Goal: Transaction & Acquisition: Purchase product/service

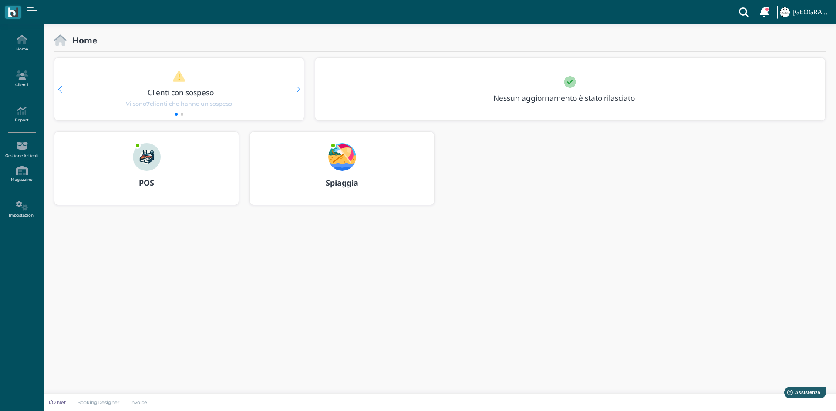
click at [155, 174] on div "POS" at bounding box center [146, 183] width 184 height 24
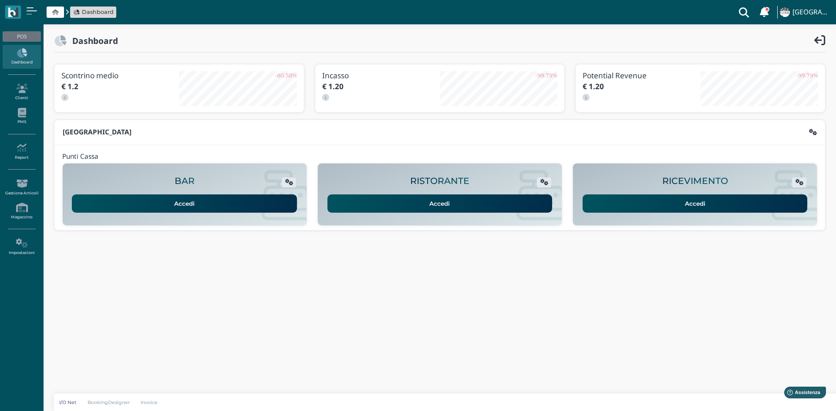
click at [684, 205] on link "Accedi" at bounding box center [694, 204] width 225 height 18
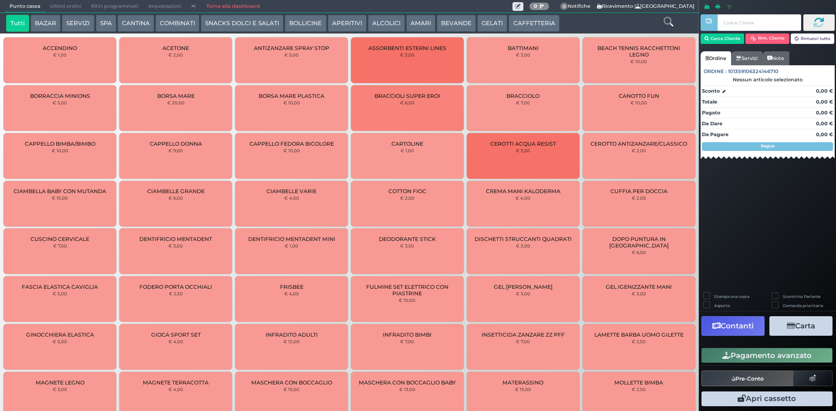
drag, startPoint x: 521, startPoint y: 27, endPoint x: 446, endPoint y: 33, distance: 75.1
click at [518, 27] on button "CAFFETTERIA" at bounding box center [533, 23] width 50 height 17
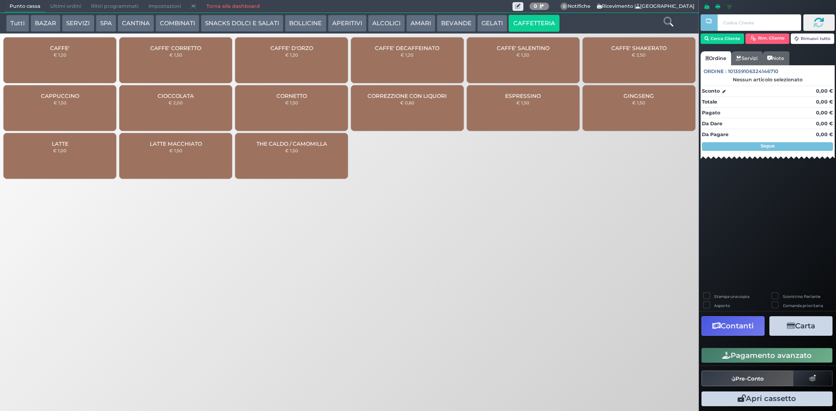
click at [101, 60] on div "CAFFE' € 1,20" at bounding box center [59, 60] width 113 height 46
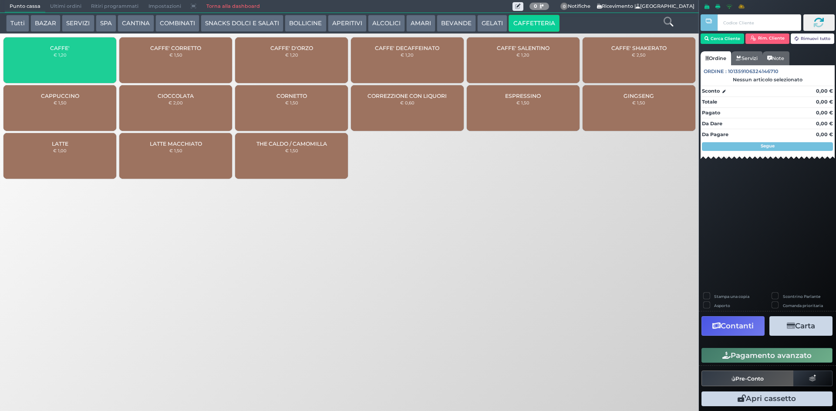
click at [101, 60] on div "CAFFE' € 1,20" at bounding box center [59, 60] width 113 height 46
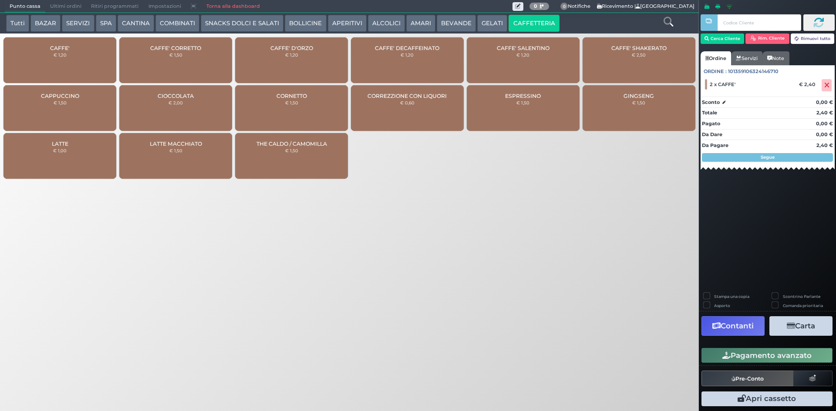
click at [722, 354] on icon "button" at bounding box center [726, 355] width 8 height 7
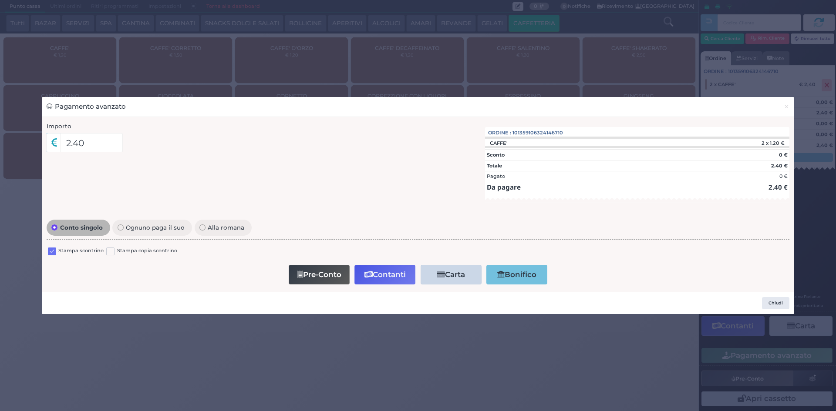
click at [57, 255] on div "Stampa scontrino" at bounding box center [76, 252] width 56 height 10
click at [55, 252] on label at bounding box center [52, 252] width 8 height 8
click at [0, 0] on input "checkbox" at bounding box center [0, 0] width 0 height 0
click at [381, 274] on button "Contanti" at bounding box center [384, 275] width 61 height 20
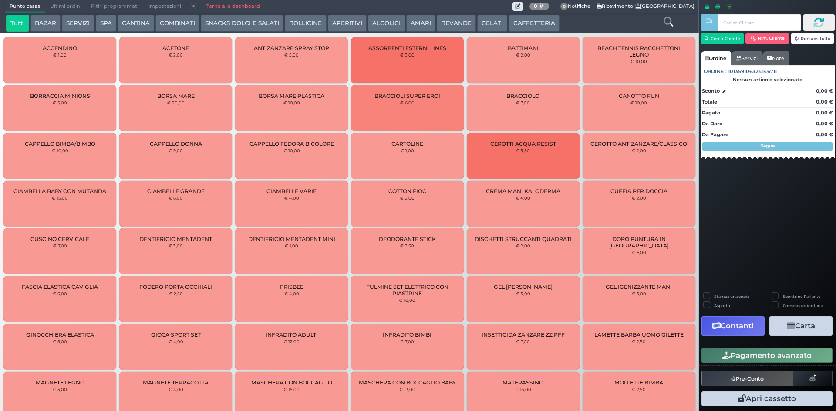
click at [57, 3] on span "Ultimi ordini" at bounding box center [65, 6] width 41 height 12
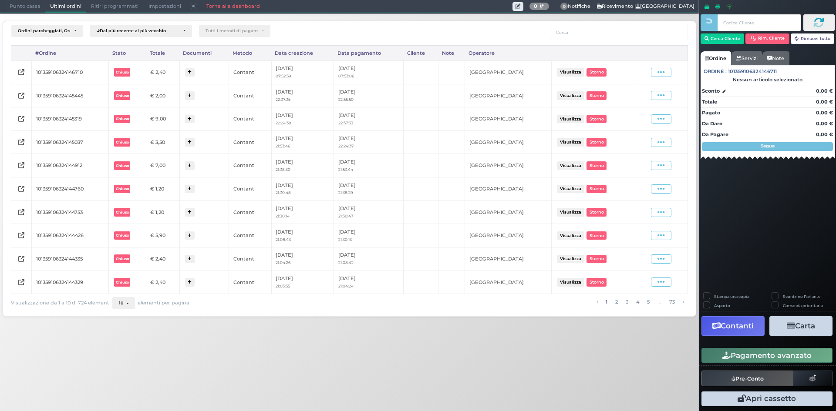
drag, startPoint x: 672, startPoint y: 74, endPoint x: 654, endPoint y: 87, distance: 22.4
click at [671, 73] on span at bounding box center [661, 72] width 20 height 9
click at [647, 95] on span "Ristampa Pre-Conto" at bounding box center [640, 97] width 36 height 15
